Goal: Transaction & Acquisition: Download file/media

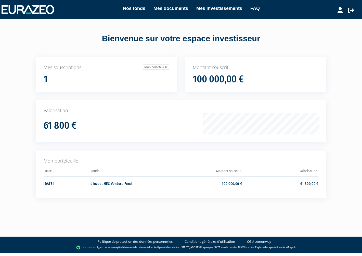
click at [168, 10] on link "Mes documents" at bounding box center [170, 8] width 35 height 7
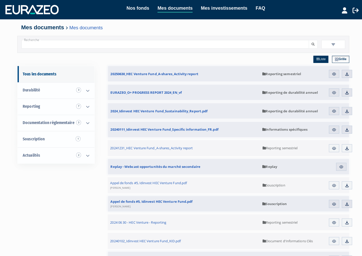
click at [342, 72] on img at bounding box center [342, 73] width 5 height 5
click at [224, 9] on link "Mes investissements" at bounding box center [221, 8] width 46 height 7
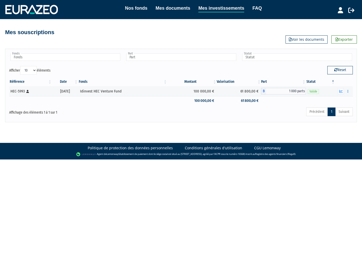
click at [181, 7] on link "Mes documents" at bounding box center [172, 8] width 35 height 7
